Goal: Information Seeking & Learning: Learn about a topic

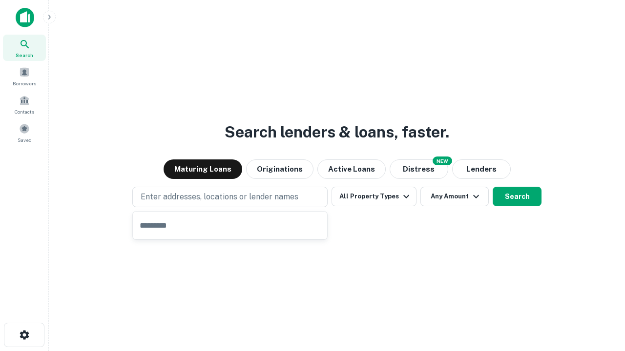
type input "**********"
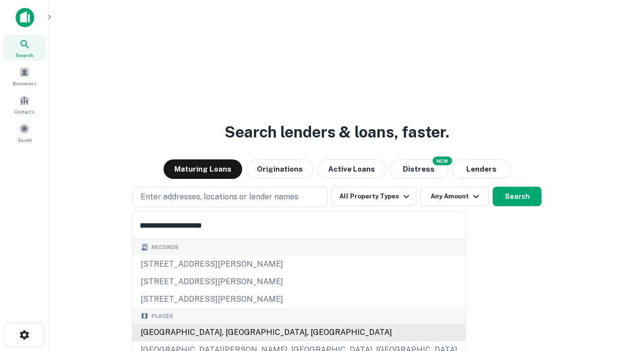
click at [233, 333] on div "[GEOGRAPHIC_DATA], [GEOGRAPHIC_DATA], [GEOGRAPHIC_DATA]" at bounding box center [299, 333] width 332 height 18
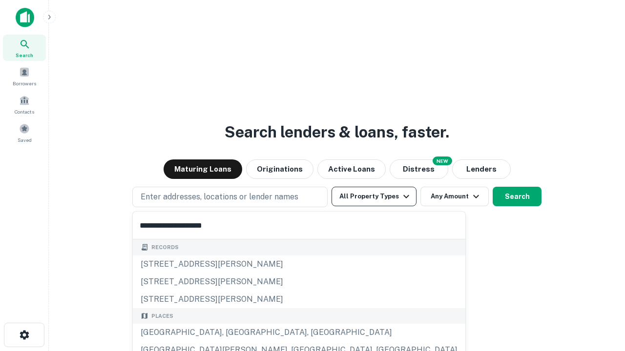
click at [374, 197] on button "All Property Types" at bounding box center [373, 197] width 85 height 20
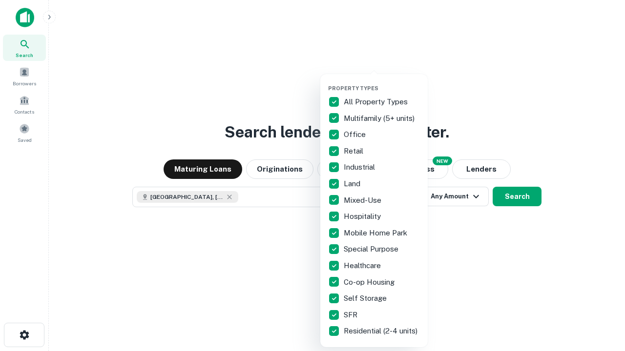
click at [382, 82] on button "button" at bounding box center [381, 82] width 107 height 0
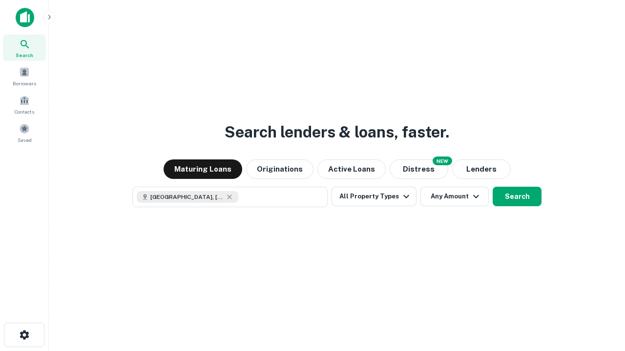
scroll to position [16, 0]
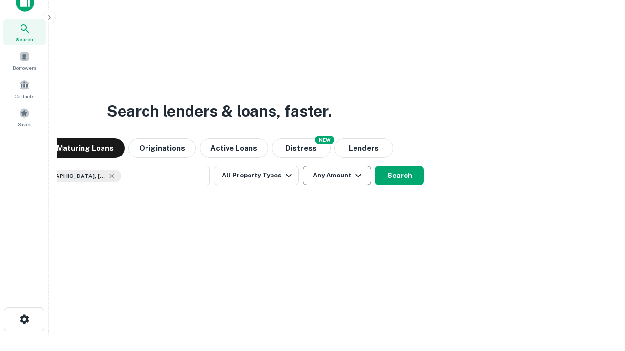
click at [303, 166] on button "Any Amount" at bounding box center [337, 176] width 68 height 20
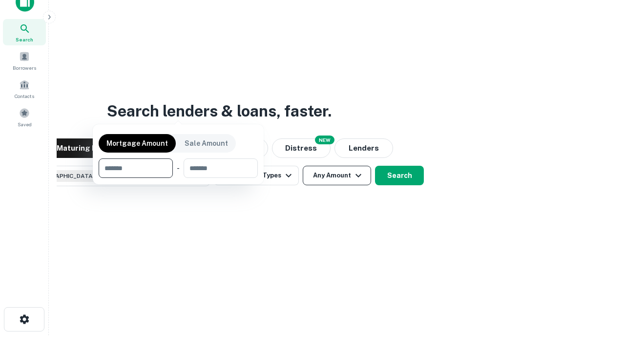
scroll to position [70, 276]
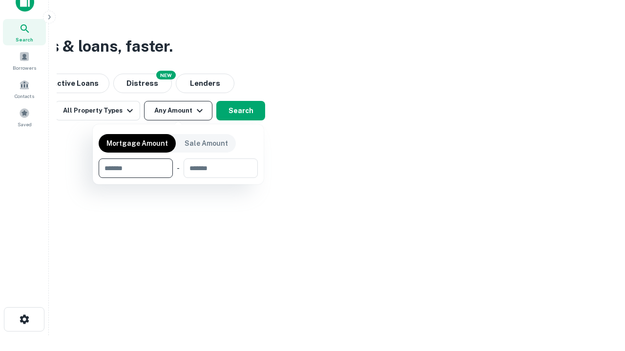
type input "*******"
click at [178, 178] on button "button" at bounding box center [178, 178] width 159 height 0
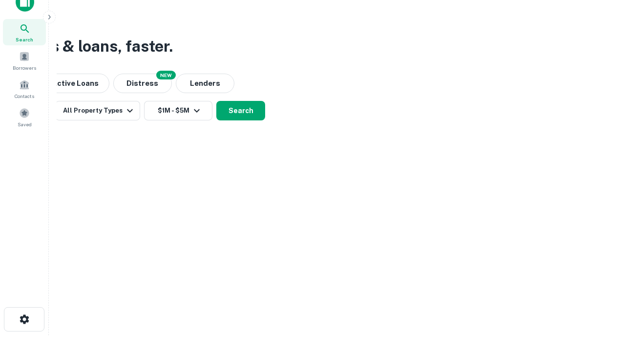
scroll to position [0, 180]
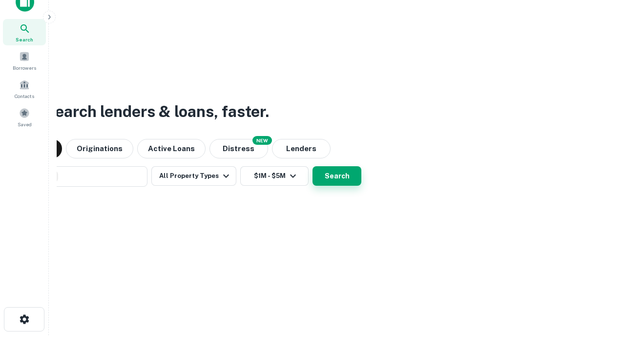
click at [337, 176] on button "Search" at bounding box center [336, 176] width 49 height 20
